Goal: Task Accomplishment & Management: Complete application form

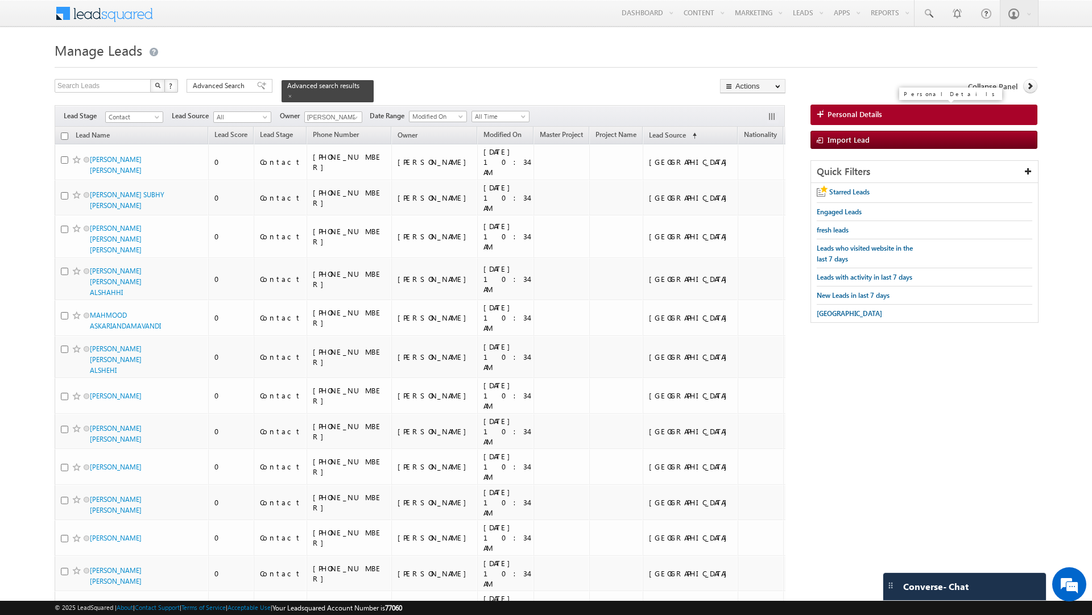
click at [838, 123] on link "Personal Details" at bounding box center [923, 115] width 227 height 20
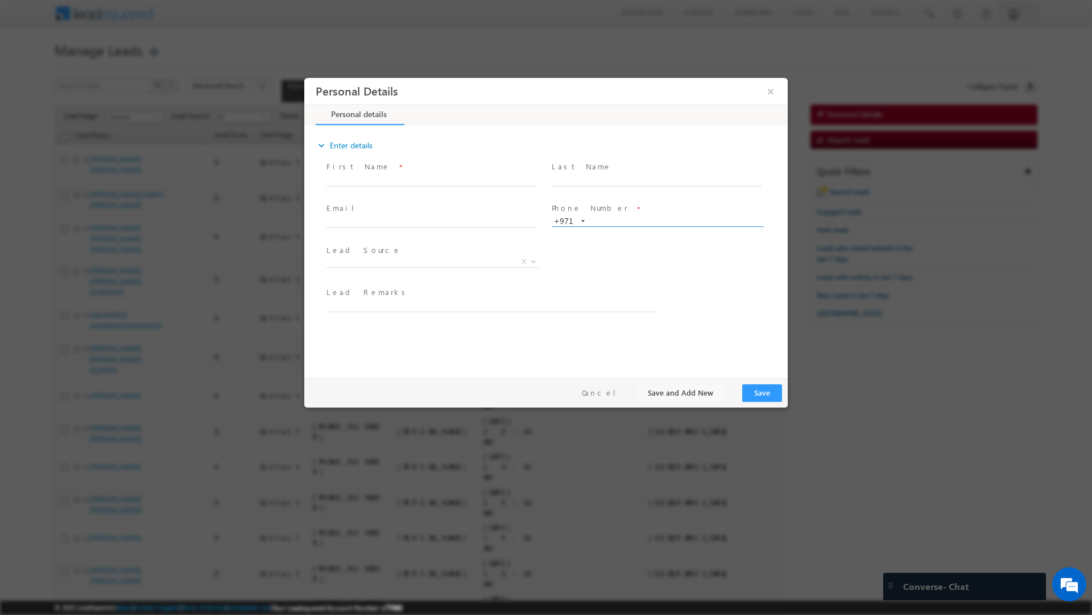
click at [623, 223] on input "text" at bounding box center [657, 221] width 210 height 11
paste input "505059019"
click at [623, 223] on input "505059019" at bounding box center [657, 221] width 210 height 11
type input "505059019"
click at [613, 276] on div "Lead Source * Organic Search Referral Sites Direct Traffic Social Media Inbound…" at bounding box center [555, 263] width 463 height 42
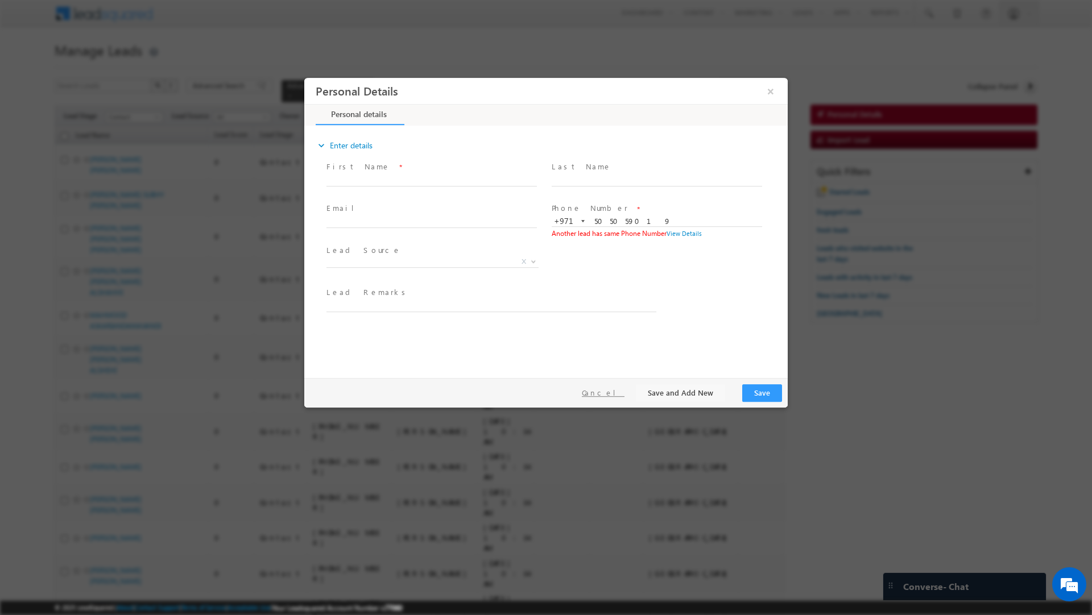
click at [622, 389] on button "Cancel" at bounding box center [603, 393] width 60 height 16
